Goal: Transaction & Acquisition: Download file/media

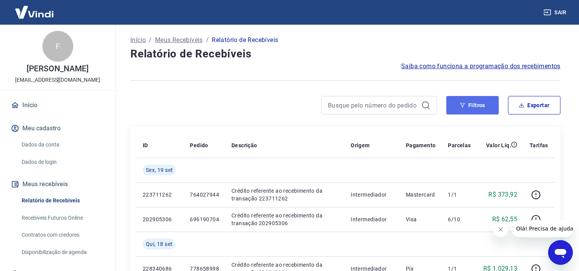
click at [471, 103] on button "Filtros" at bounding box center [472, 105] width 52 height 19
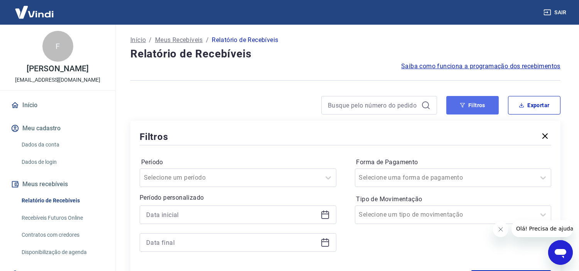
click at [475, 107] on button "Filtros" at bounding box center [472, 105] width 52 height 19
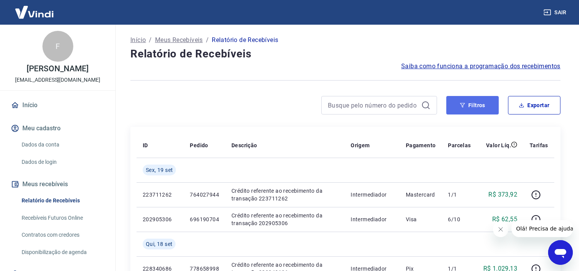
click at [475, 108] on button "Filtros" at bounding box center [472, 105] width 52 height 19
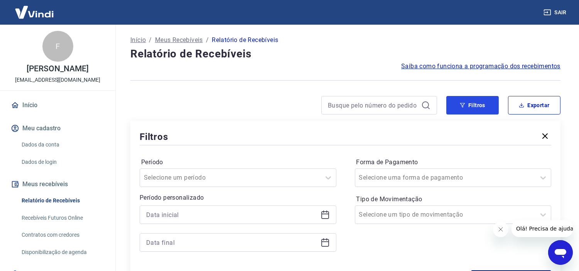
drag, startPoint x: 475, startPoint y: 108, endPoint x: 452, endPoint y: 258, distance: 151.6
click at [475, 109] on button "Filtros" at bounding box center [472, 105] width 52 height 19
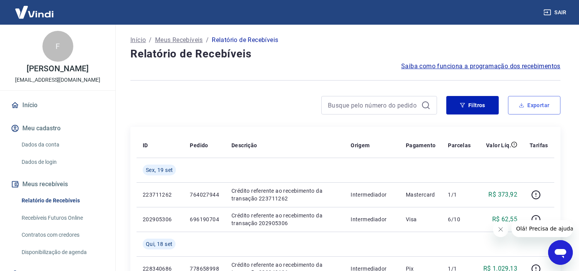
click at [522, 103] on icon "button" at bounding box center [522, 104] width 0 height 3
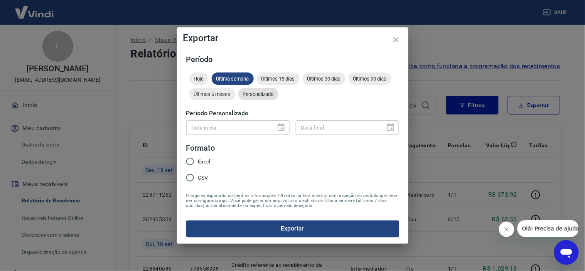
click at [255, 97] on span "Personalizado" at bounding box center [258, 94] width 40 height 6
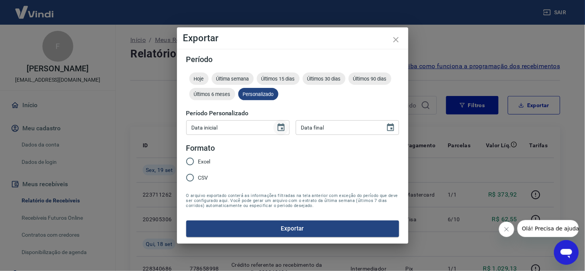
click at [282, 129] on icon "Choose date" at bounding box center [281, 127] width 7 height 8
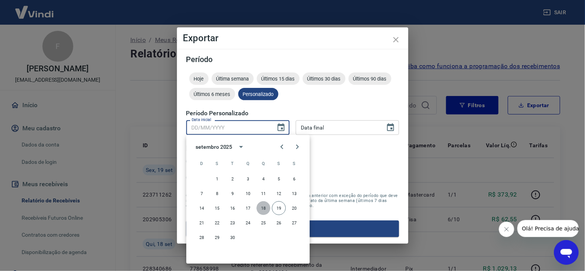
click at [265, 210] on button "18" at bounding box center [264, 208] width 14 height 14
type input "[DATE]"
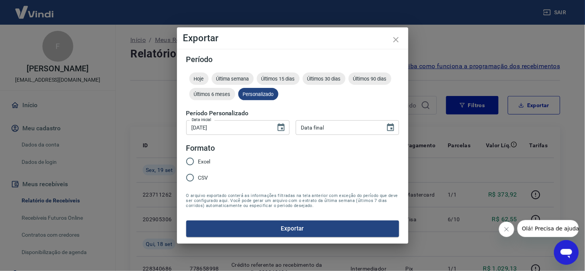
type input "DD/MM/YYYY"
click at [344, 128] on input "DD/MM/YYYY" at bounding box center [338, 127] width 84 height 14
click at [379, 125] on input "DD/MM/YYYY" at bounding box center [338, 127] width 84 height 14
click at [389, 129] on icon "Choose date" at bounding box center [390, 127] width 9 height 9
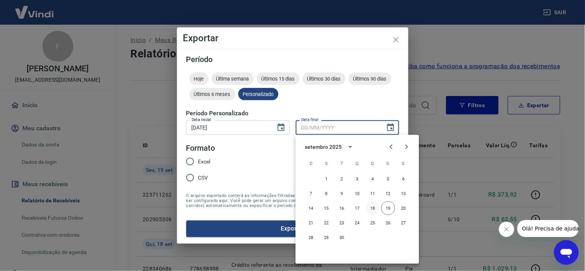
drag, startPoint x: 376, startPoint y: 205, endPoint x: 369, endPoint y: 205, distance: 7.3
click at [376, 205] on button "18" at bounding box center [373, 208] width 14 height 14
type input "[DATE]"
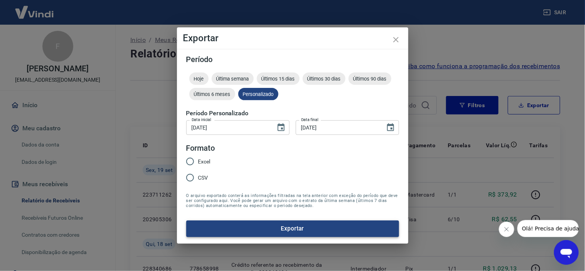
drag, startPoint x: 207, startPoint y: 164, endPoint x: 334, endPoint y: 232, distance: 144.3
click at [206, 164] on span "Excel" at bounding box center [204, 162] width 12 height 8
click at [198, 164] on input "Excel" at bounding box center [190, 162] width 16 height 16
radio input "true"
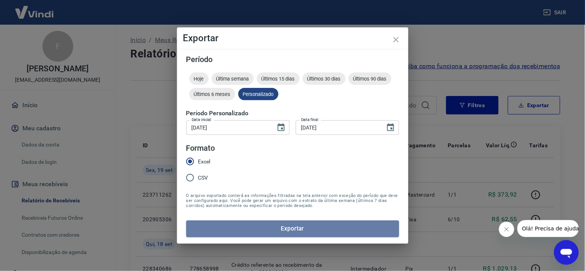
click at [336, 235] on button "Exportar" at bounding box center [292, 229] width 213 height 16
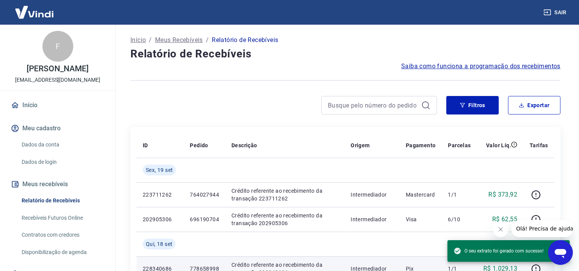
drag, startPoint x: 314, startPoint y: 76, endPoint x: 412, endPoint y: 257, distance: 206.0
click at [314, 76] on div at bounding box center [345, 80] width 430 height 19
